Goal: Task Accomplishment & Management: Complete application form

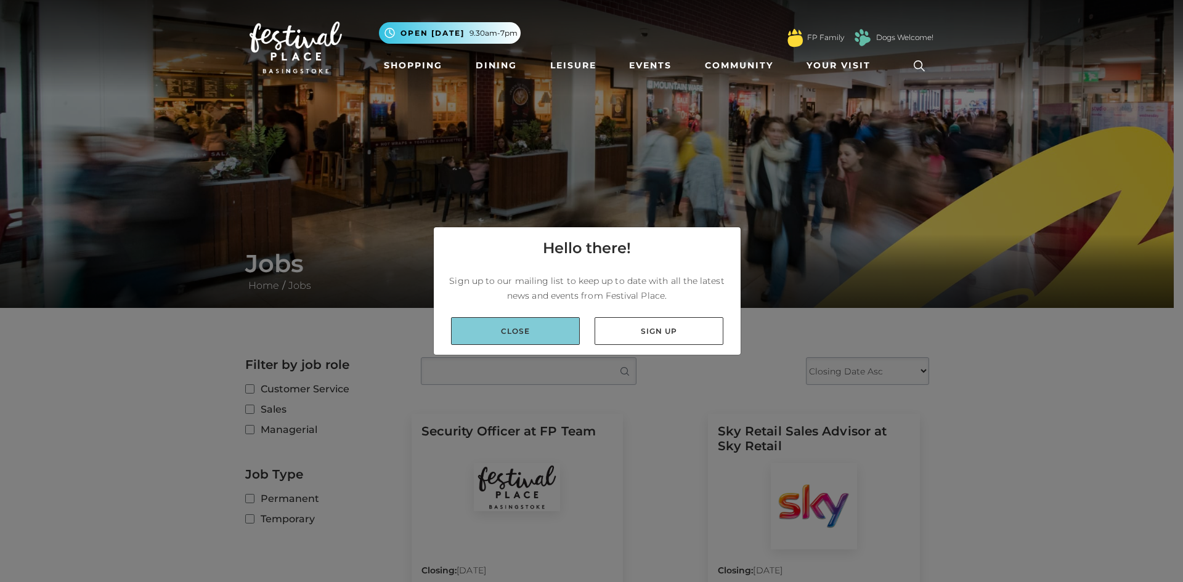
click at [565, 330] on link "Close" at bounding box center [515, 331] width 129 height 28
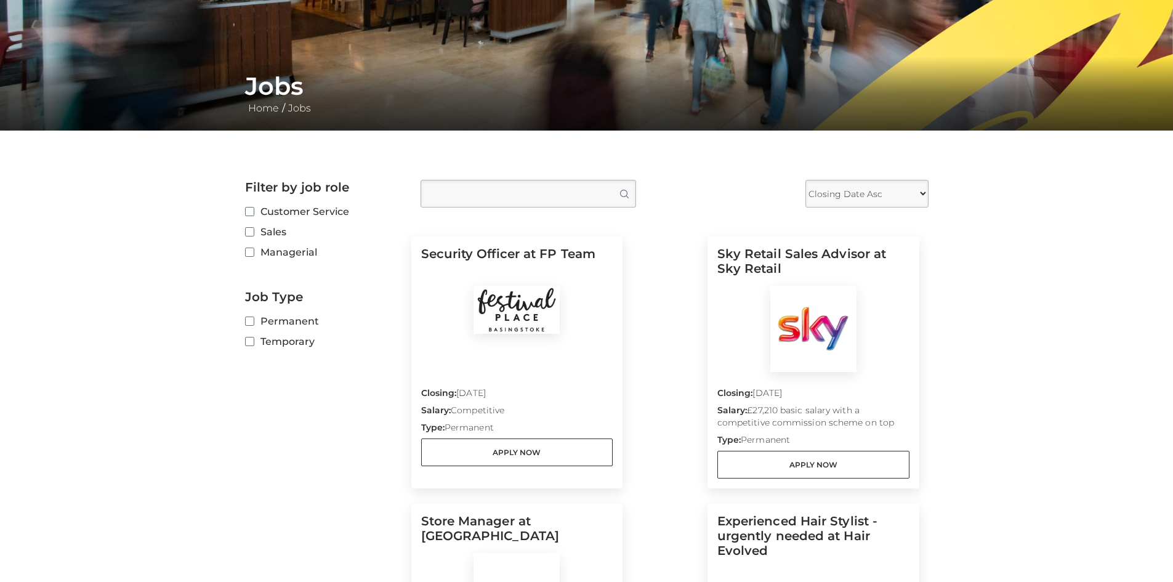
scroll to position [185, 0]
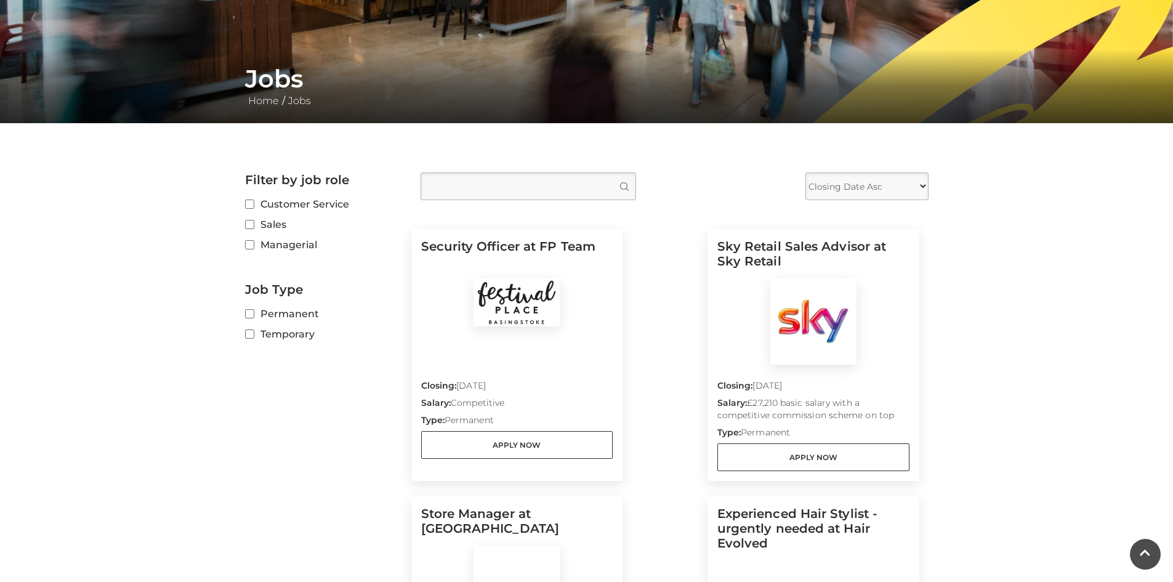
click at [254, 314] on label "Permanent" at bounding box center [323, 313] width 157 height 15
click at [253, 314] on input "Permanent" at bounding box center [249, 314] width 8 height 8
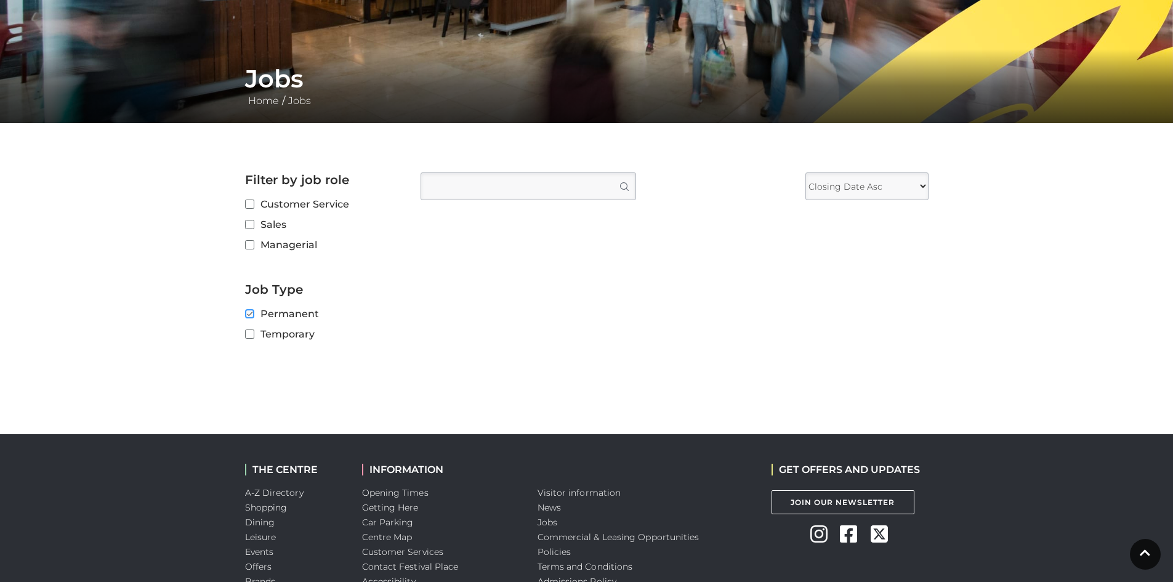
click at [248, 316] on input "Permanent" at bounding box center [249, 314] width 8 height 8
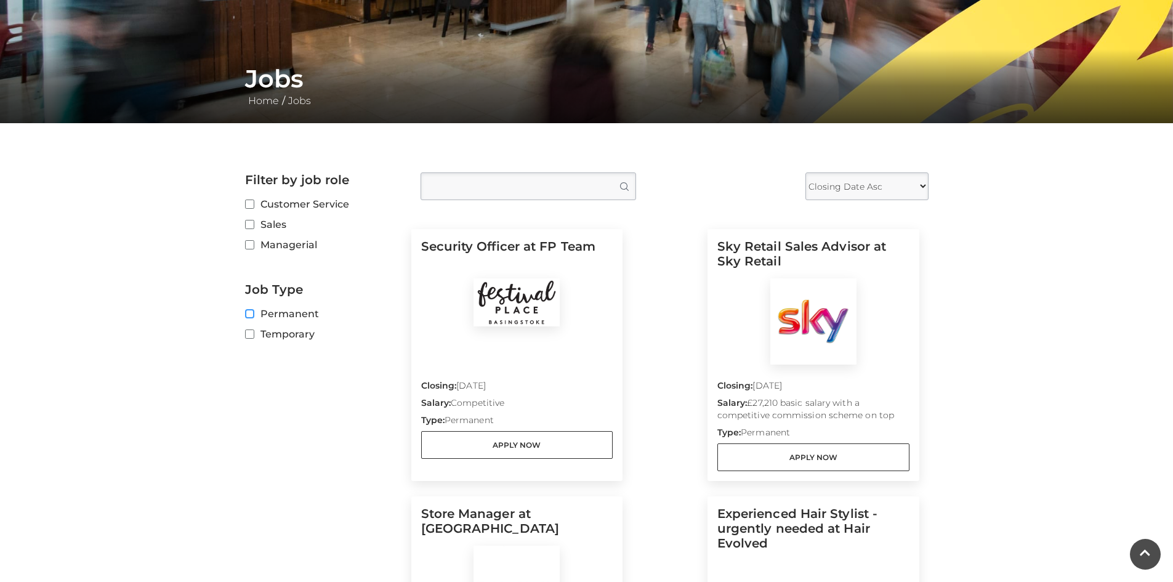
click at [248, 316] on input "Permanent" at bounding box center [249, 314] width 8 height 8
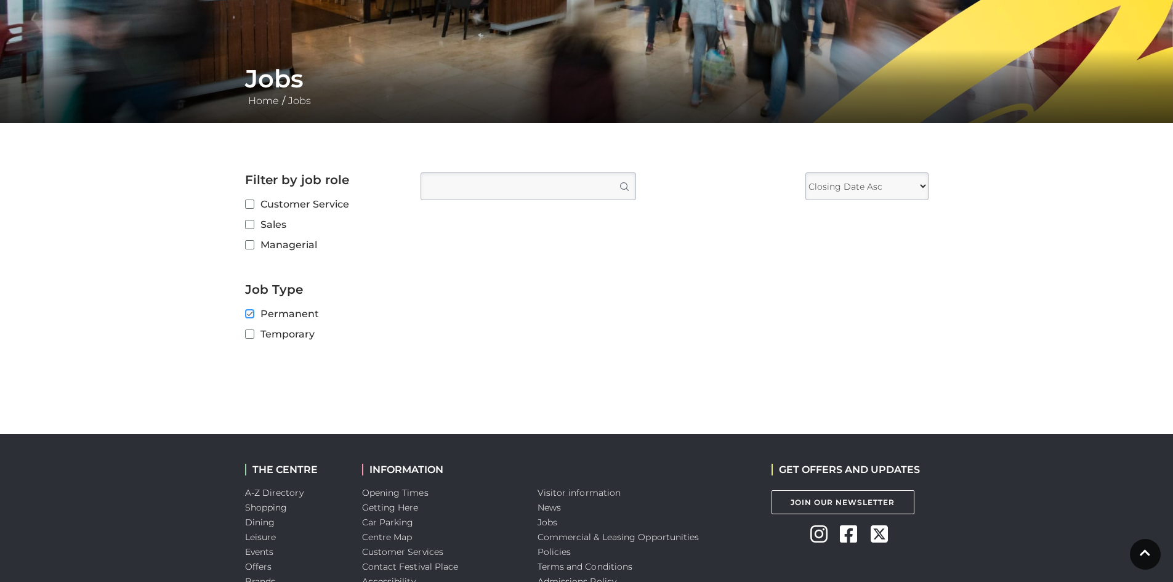
click at [248, 316] on input "Permanent" at bounding box center [249, 314] width 8 height 8
checkbox input "false"
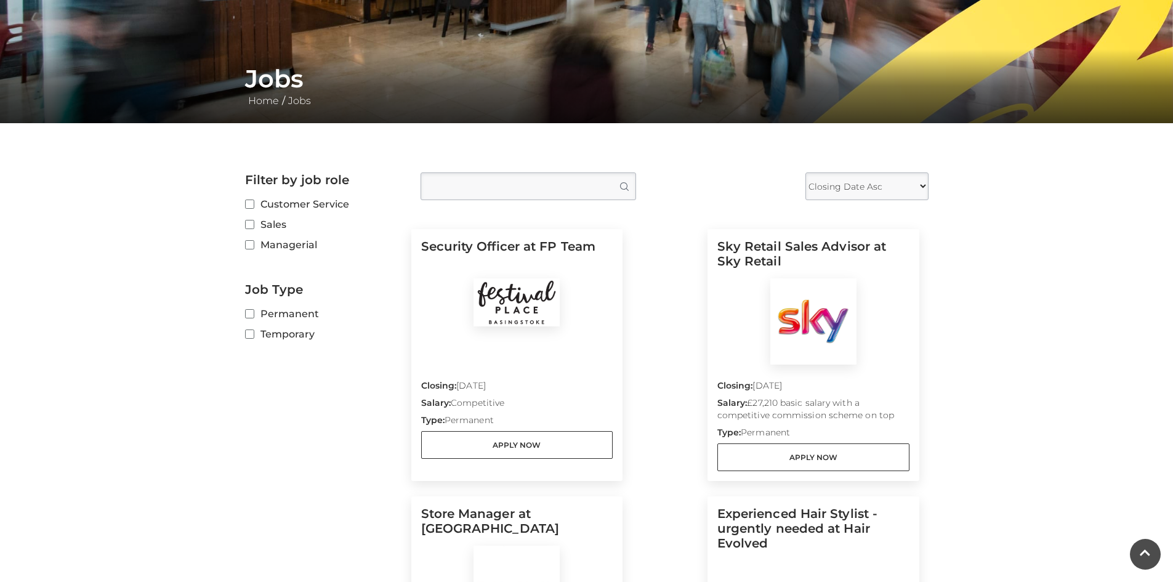
click at [247, 327] on label "Temporary" at bounding box center [323, 333] width 157 height 15
click at [247, 331] on input "Temporary" at bounding box center [249, 335] width 8 height 8
click at [249, 333] on input "Temporary" at bounding box center [249, 335] width 8 height 8
checkbox input "false"
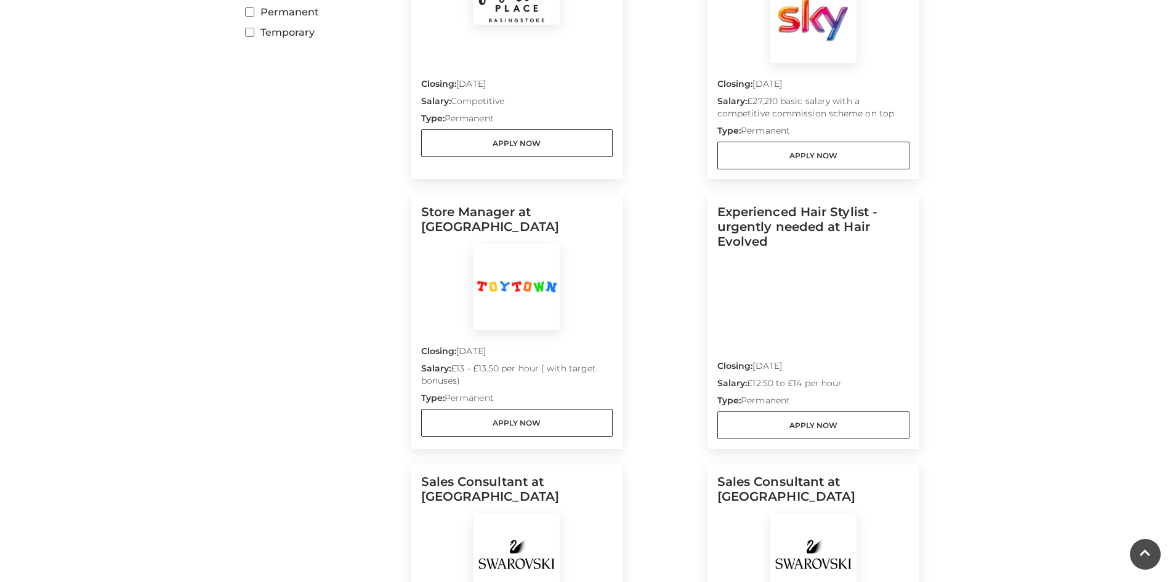
scroll to position [493, 0]
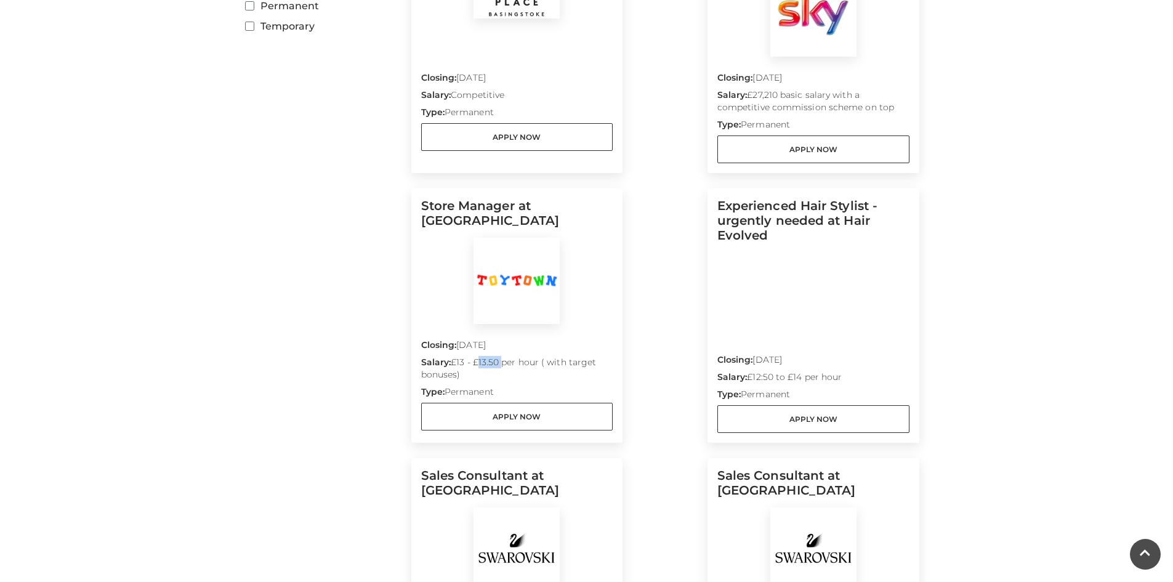
drag, startPoint x: 475, startPoint y: 362, endPoint x: 499, endPoint y: 360, distance: 24.1
click at [499, 360] on p "Salary: £13 - £13.50 per hour ( with target bonuses)" at bounding box center [517, 371] width 192 height 30
click at [585, 310] on div at bounding box center [517, 281] width 192 height 86
click at [528, 265] on img at bounding box center [517, 281] width 86 height 86
click at [495, 411] on link "Apply Now" at bounding box center [517, 417] width 192 height 28
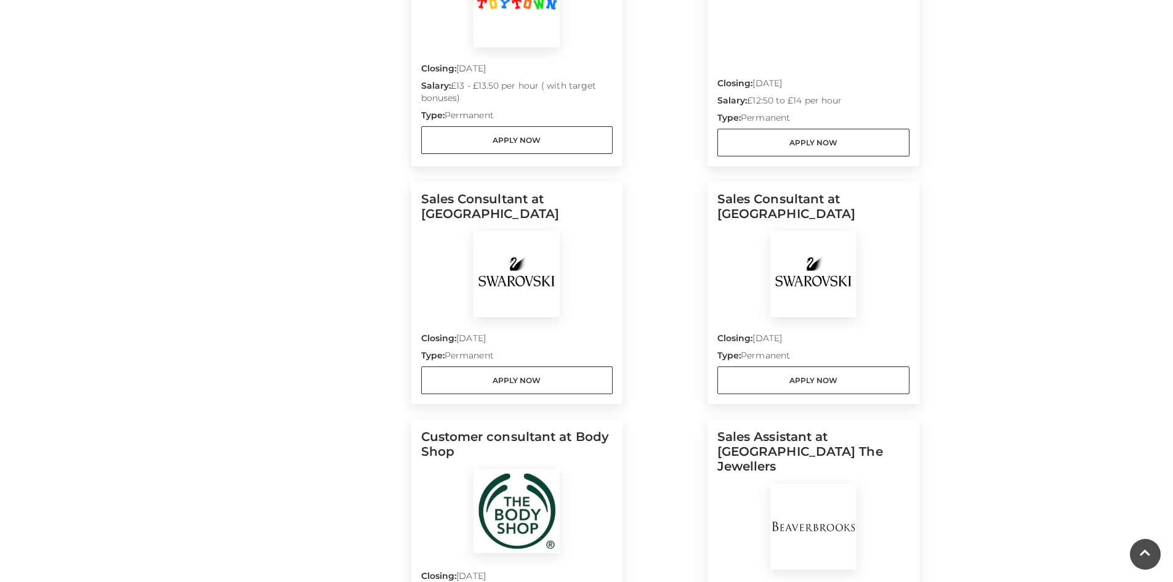
scroll to position [801, 0]
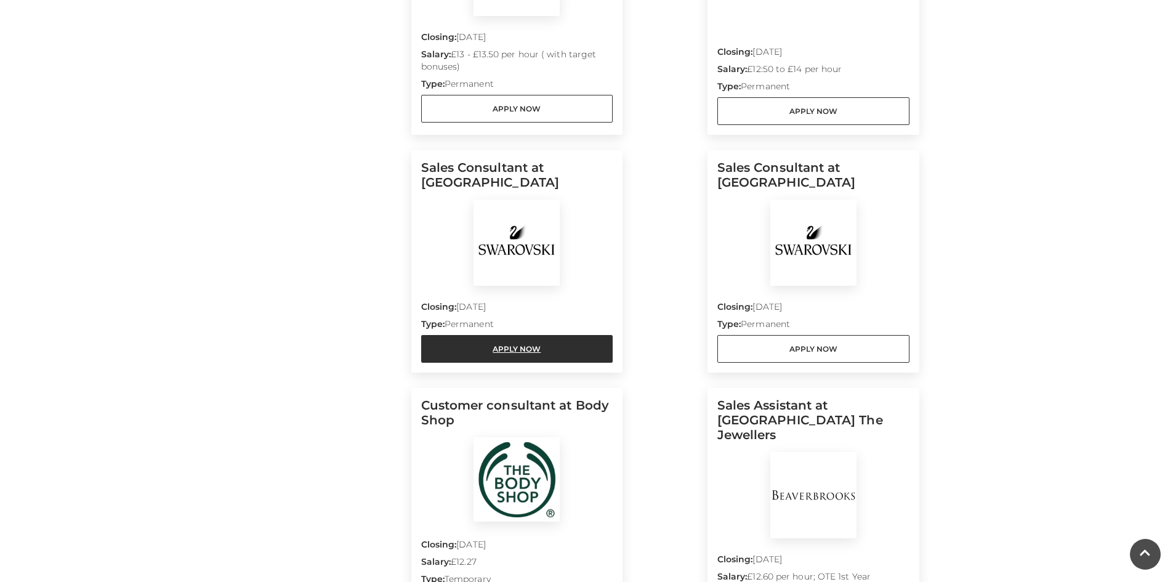
click at [576, 356] on link "Apply Now" at bounding box center [517, 349] width 192 height 28
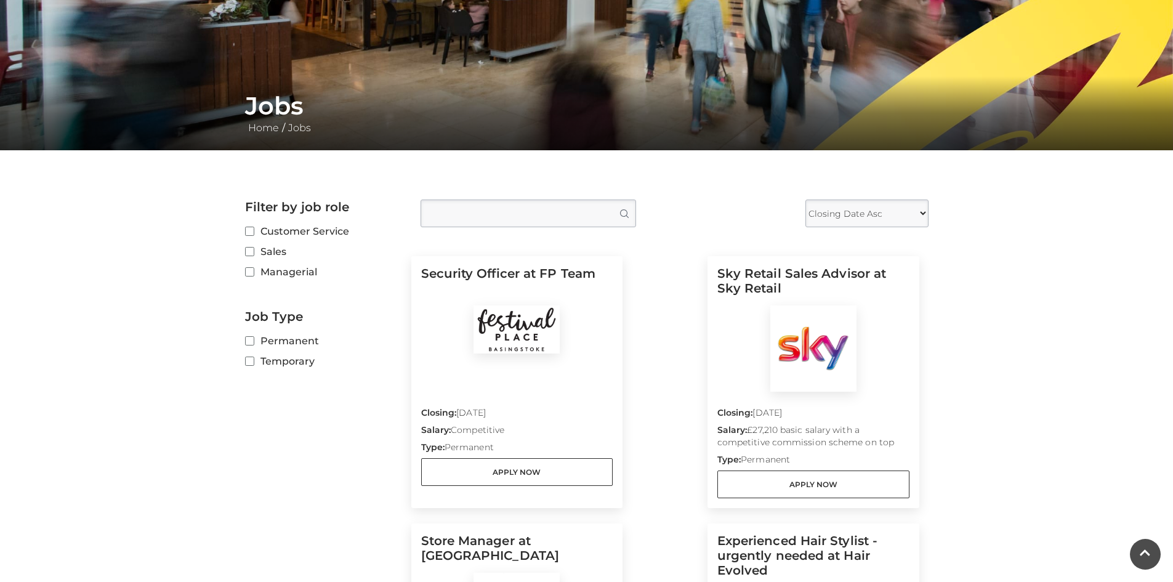
scroll to position [185, 0]
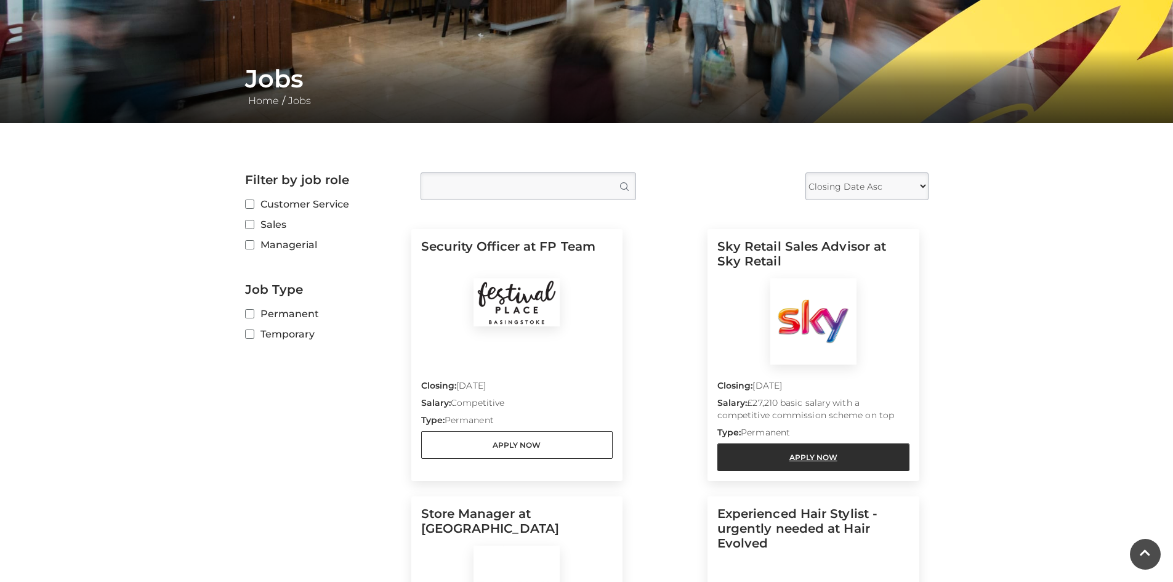
click at [828, 455] on link "Apply Now" at bounding box center [814, 458] width 192 height 28
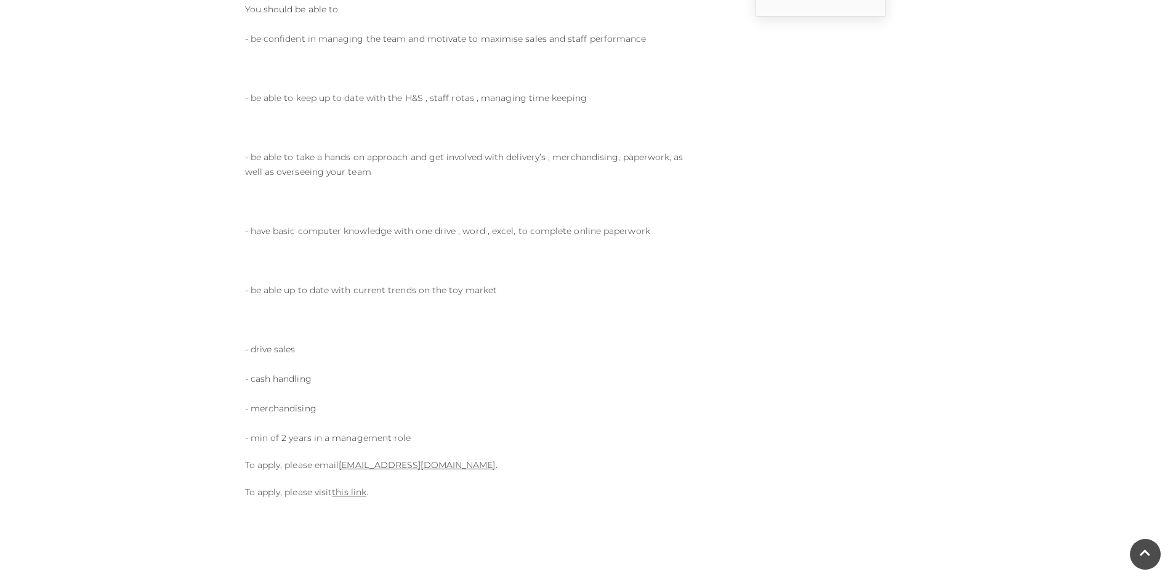
scroll to position [493, 0]
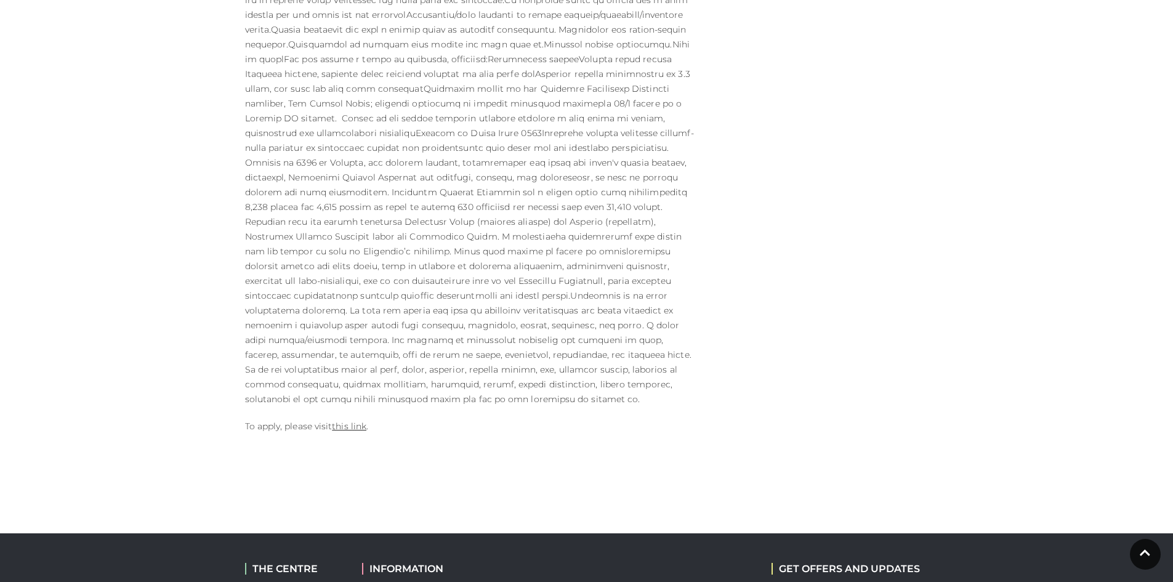
scroll to position [246, 0]
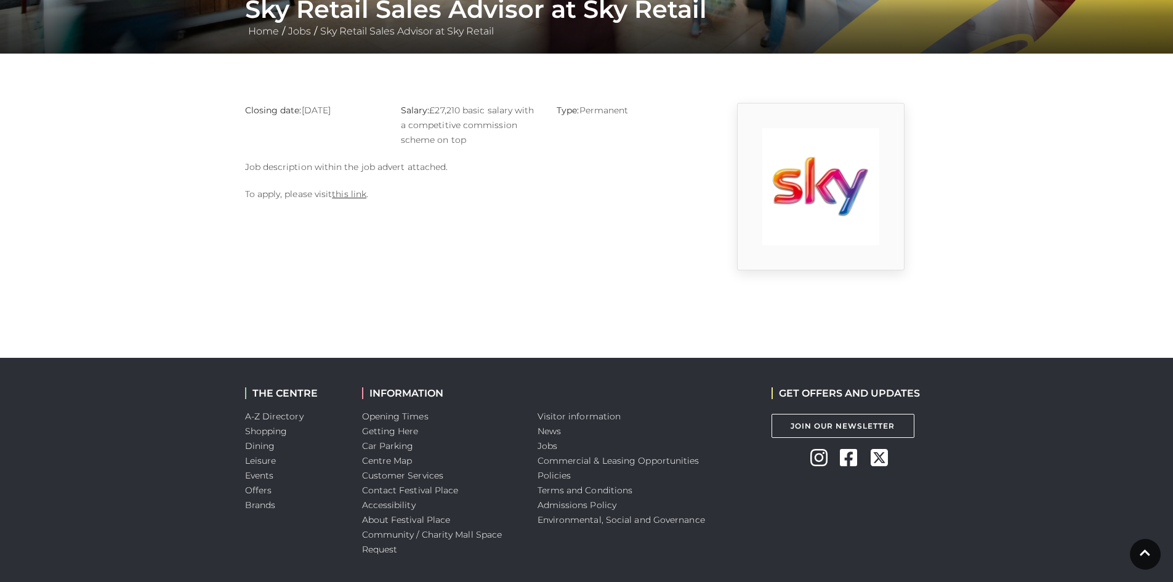
scroll to position [185, 0]
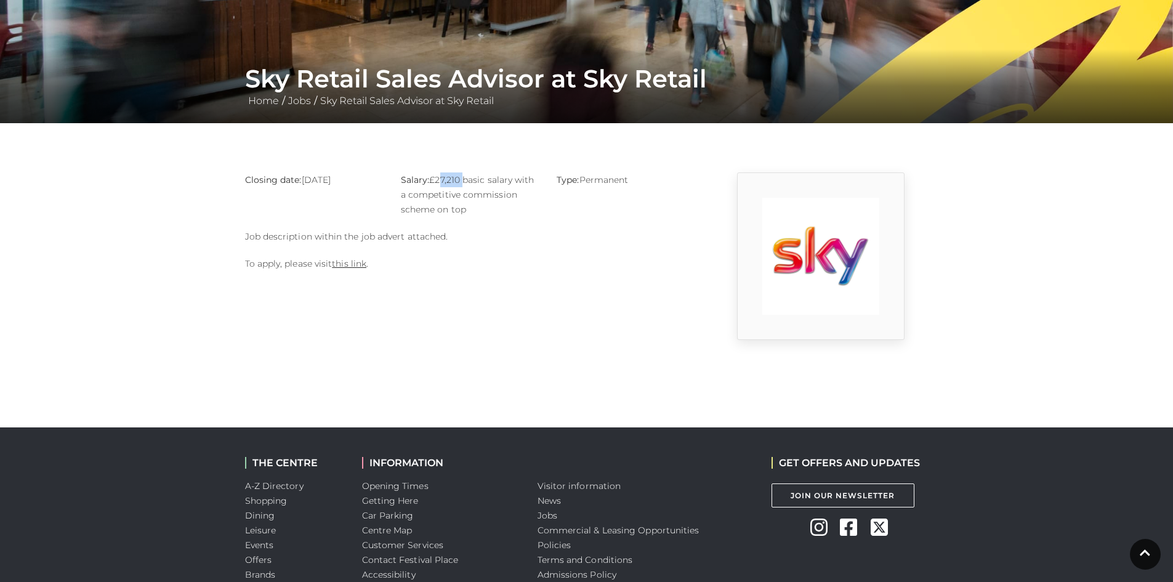
drag, startPoint x: 461, startPoint y: 180, endPoint x: 438, endPoint y: 178, distance: 23.5
click at [438, 178] on p "Salary: £27,210 basic salary with a competitive commission scheme on top" at bounding box center [469, 194] width 137 height 44
copy p "27,210"
